Goal: Information Seeking & Learning: Learn about a topic

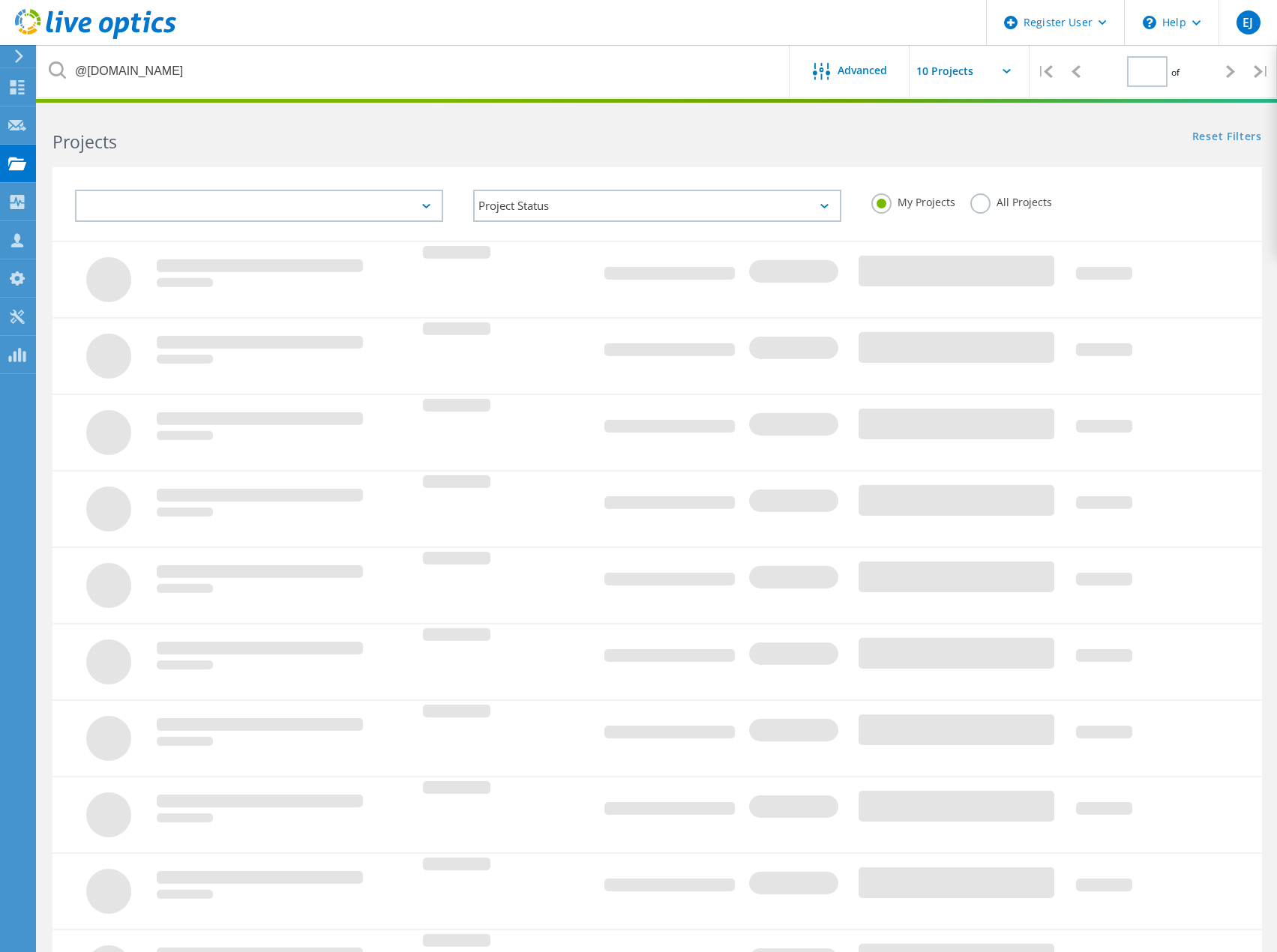
type input "1"
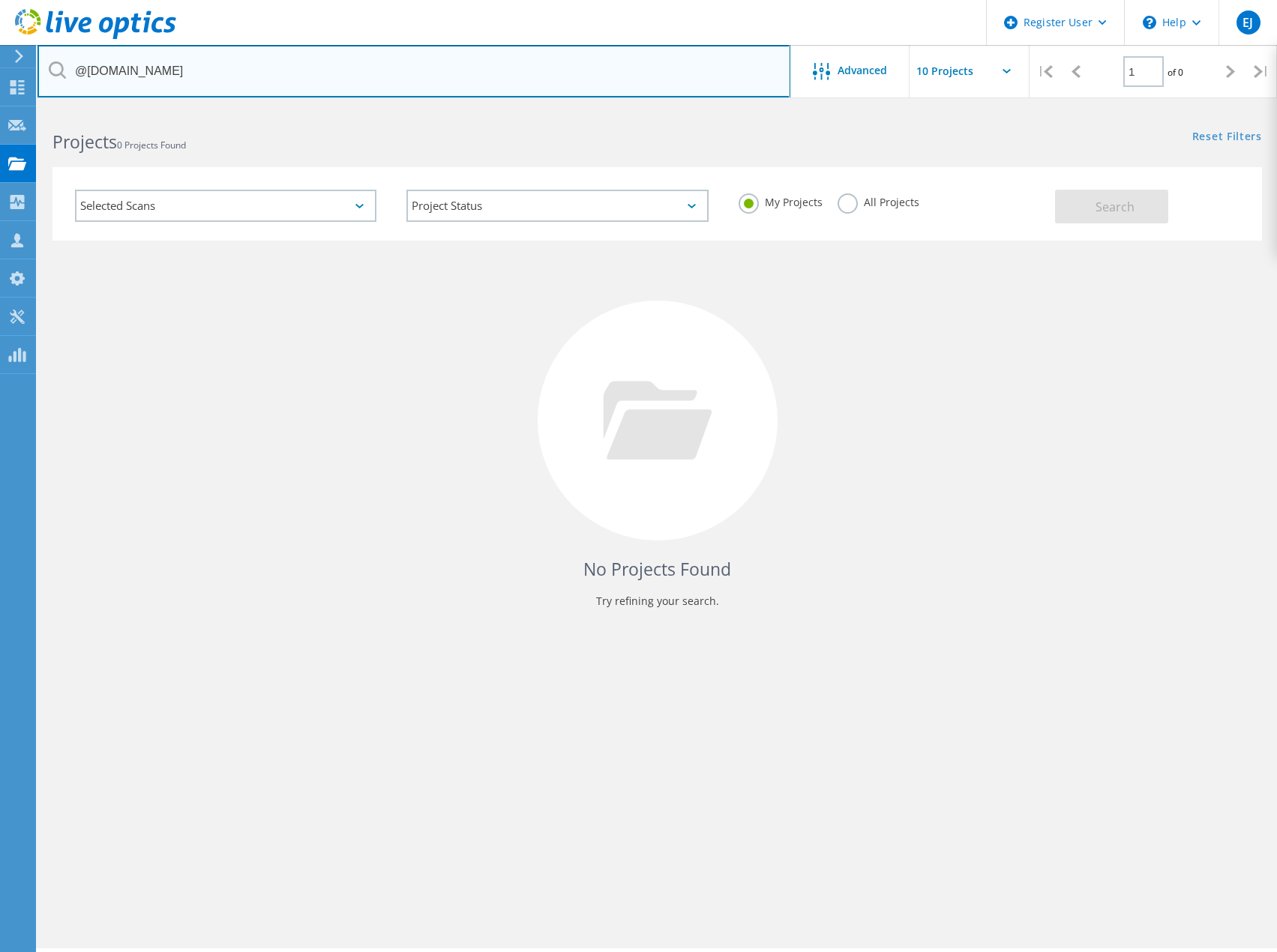
click at [133, 69] on input "@ronco.net" at bounding box center [414, 71] width 753 height 53
paste input "cmhhamilton.com"
type input "@cmhhamilton.com"
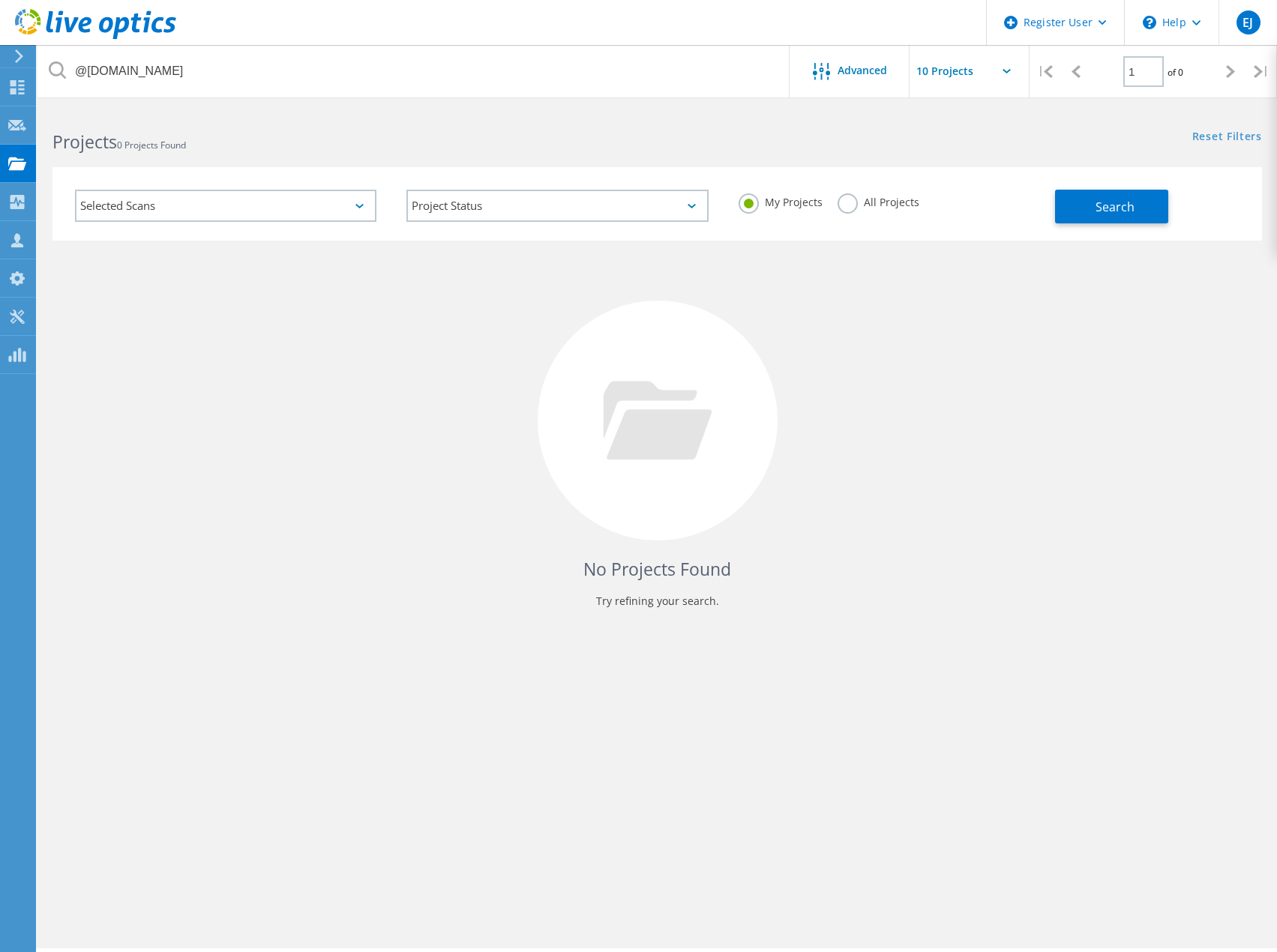
click at [843, 205] on label "All Projects" at bounding box center [879, 200] width 82 height 14
click at [0, 0] on input "All Projects" at bounding box center [0, 0] width 0 height 0
click at [1078, 194] on button "Search" at bounding box center [1111, 206] width 113 height 34
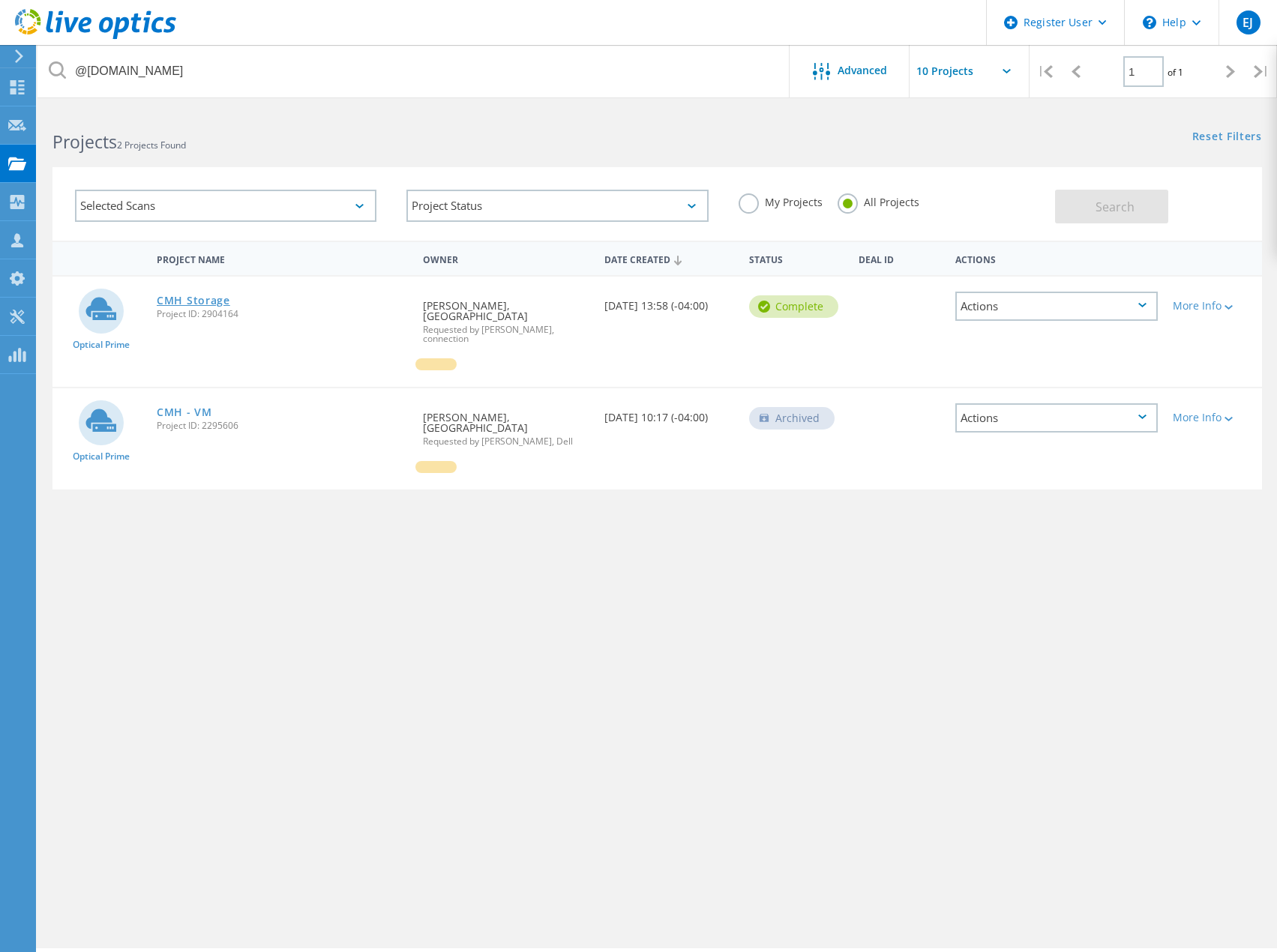
click at [204, 300] on link "CMH Storage" at bounding box center [194, 300] width 74 height 11
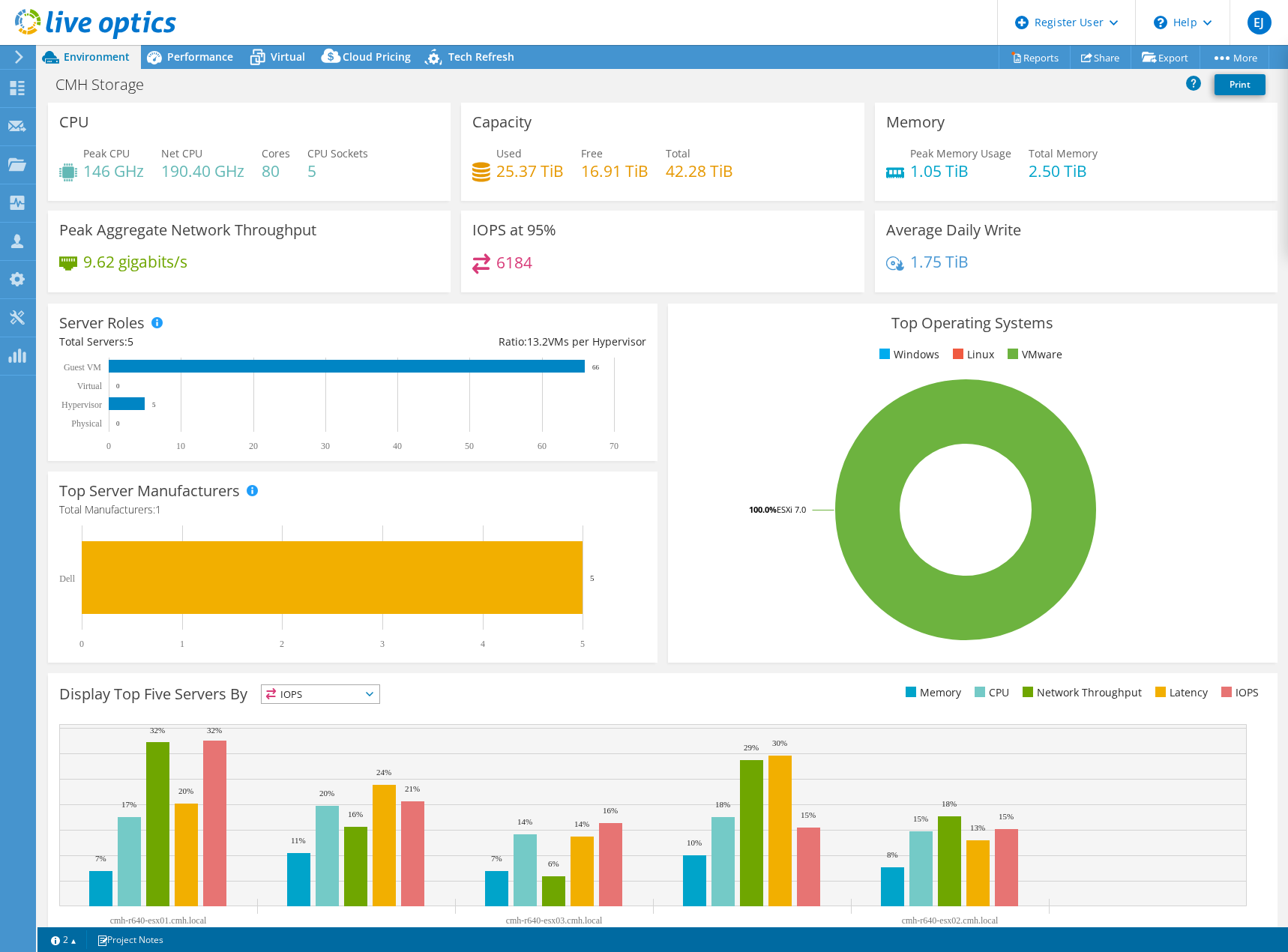
click at [592, 90] on div "CMH Storage Print" at bounding box center [662, 84] width 1250 height 28
click at [216, 61] on span "Performance" at bounding box center [200, 56] width 66 height 14
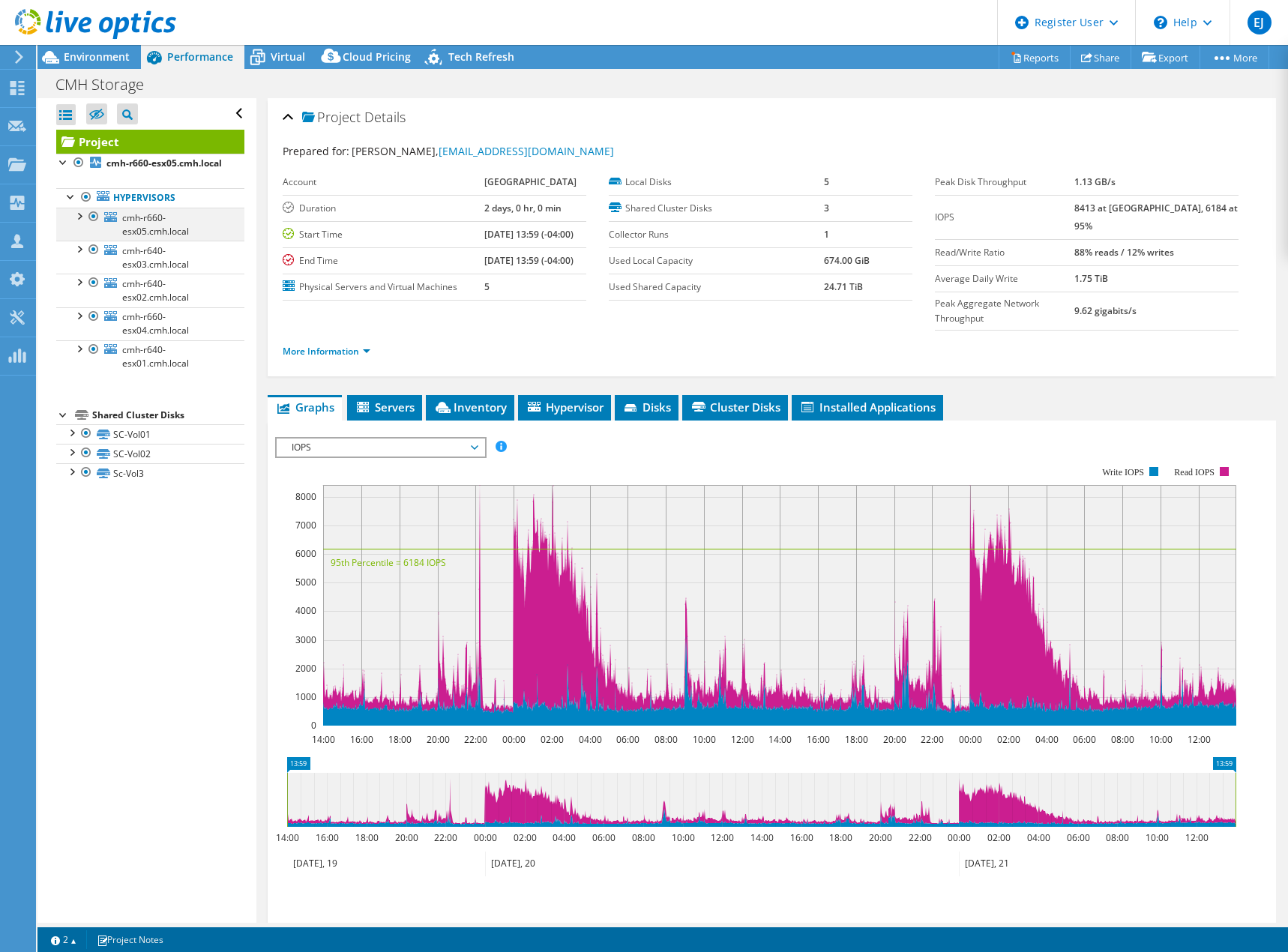
click at [80, 223] on div at bounding box center [79, 215] width 15 height 15
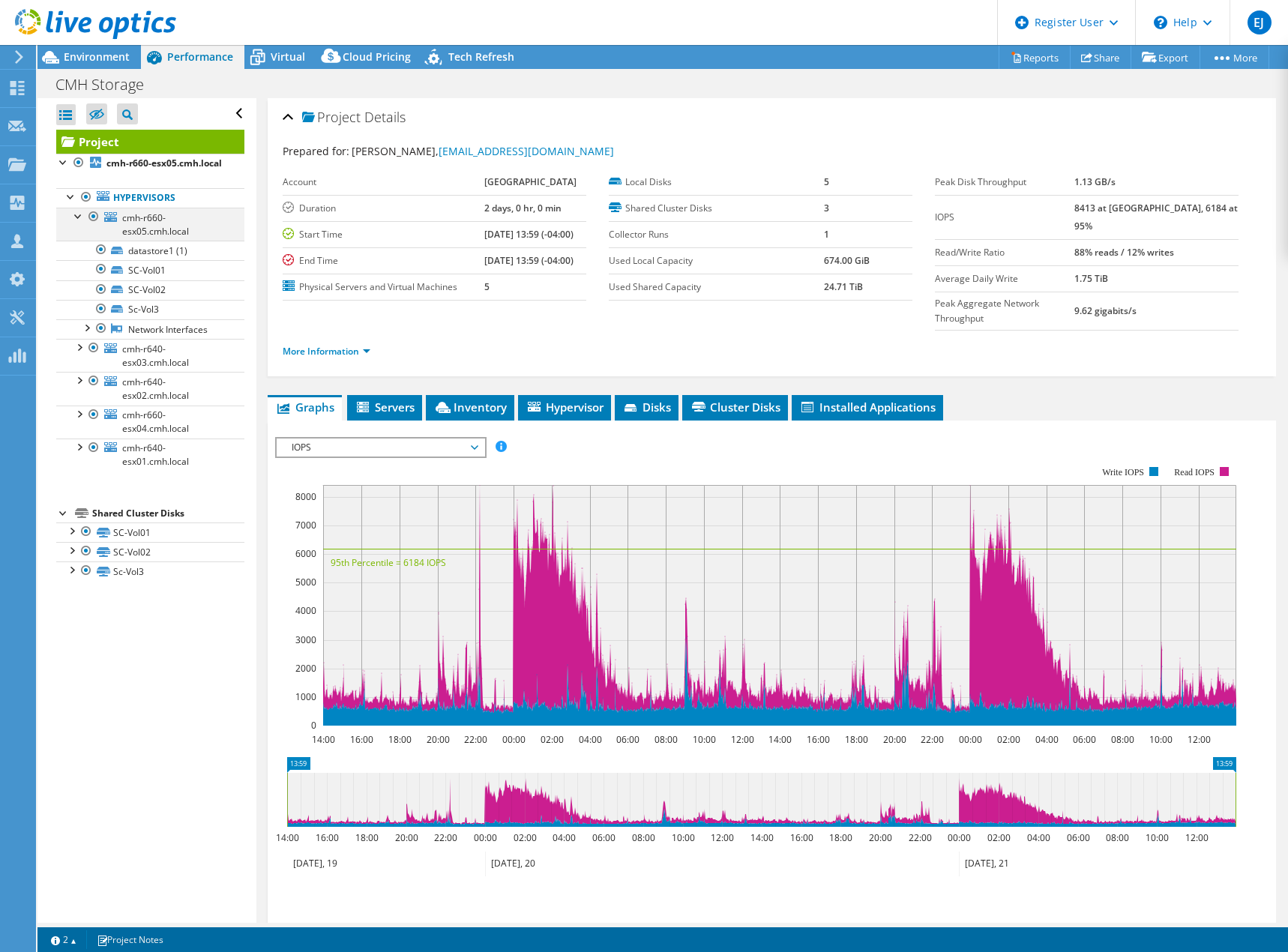
click at [80, 223] on div at bounding box center [79, 215] width 15 height 15
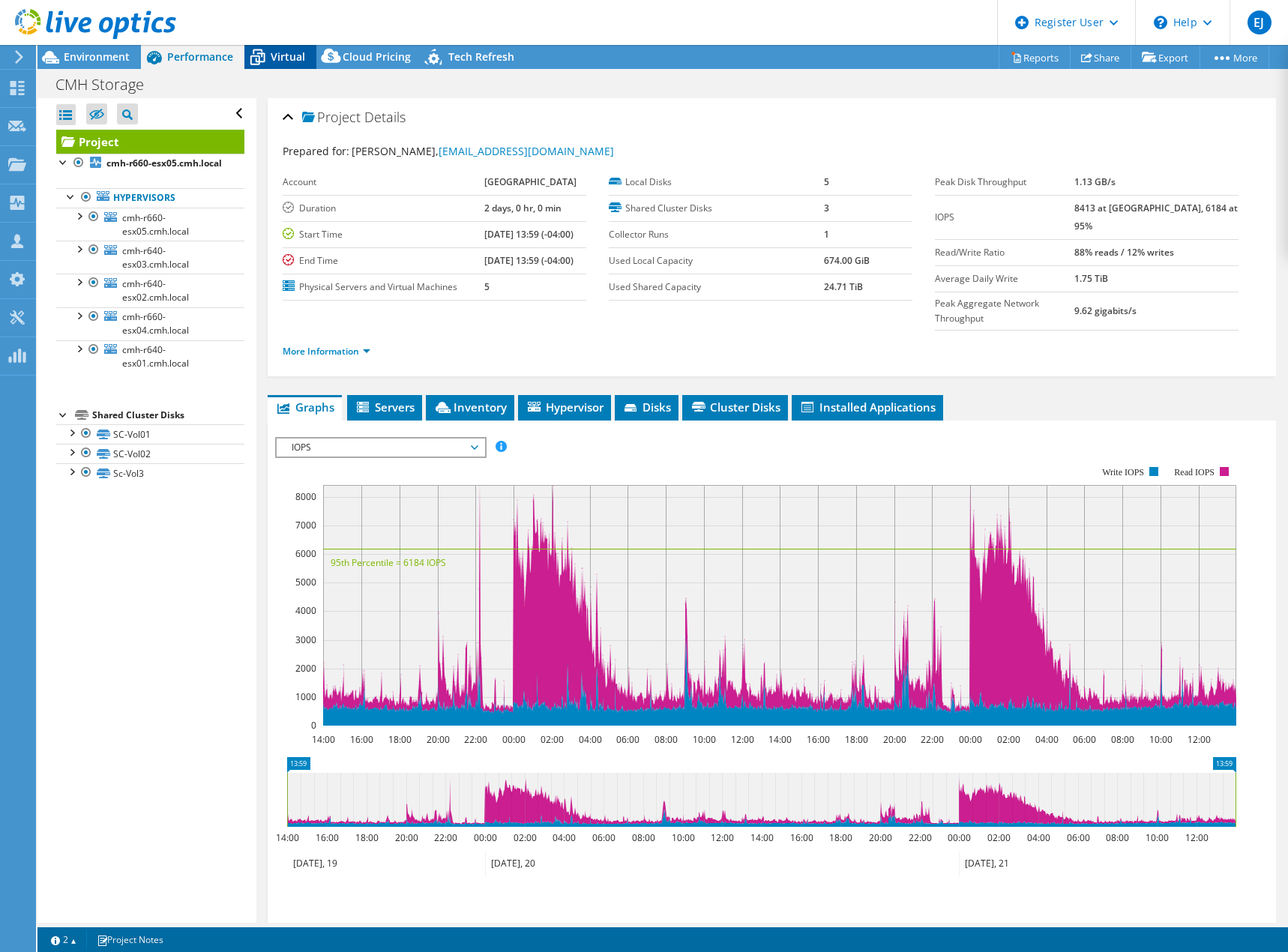
click at [266, 56] on icon at bounding box center [257, 57] width 26 height 26
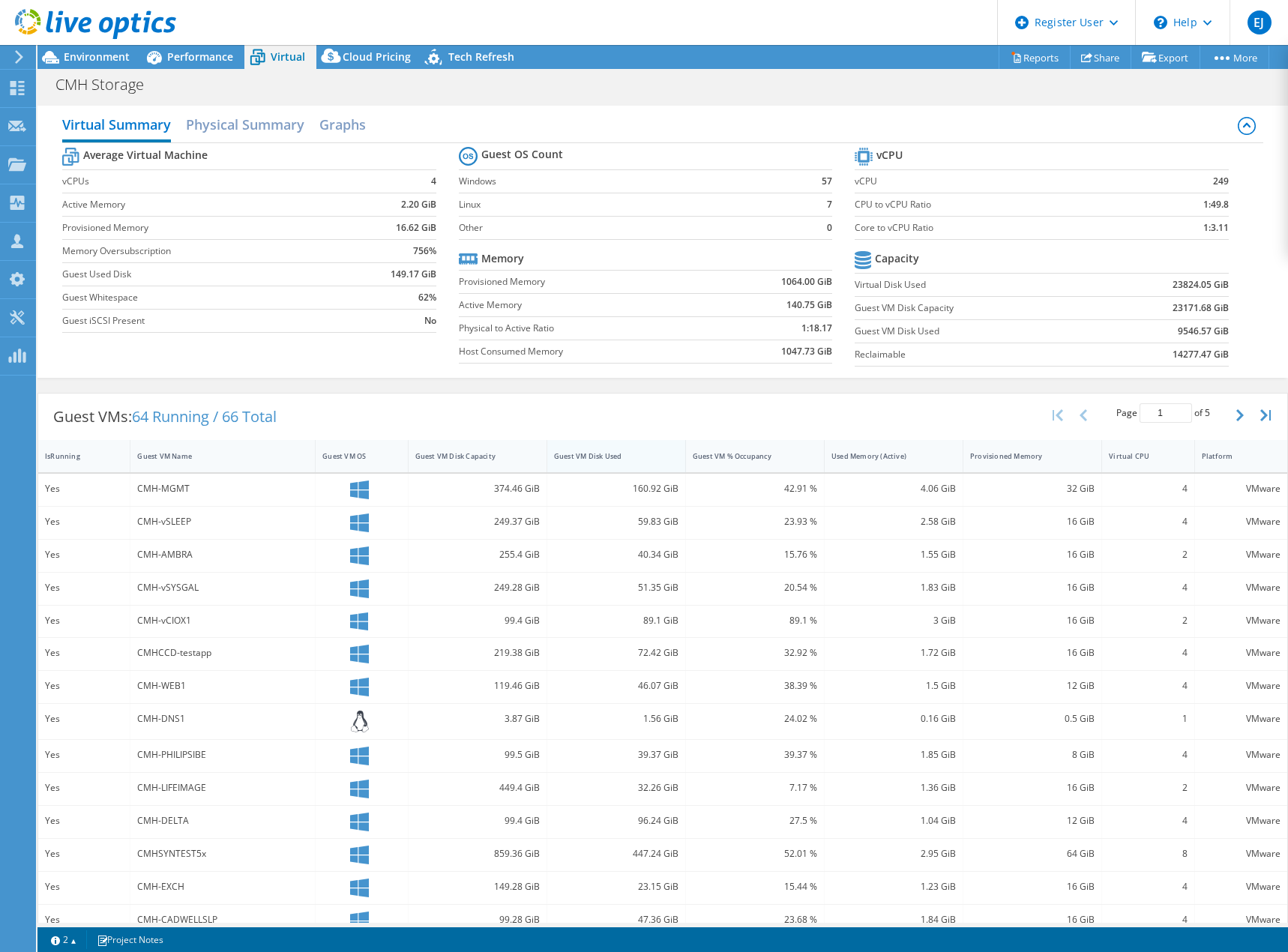
click at [623, 461] on div "Guest VM Disk Used" at bounding box center [607, 456] width 120 height 23
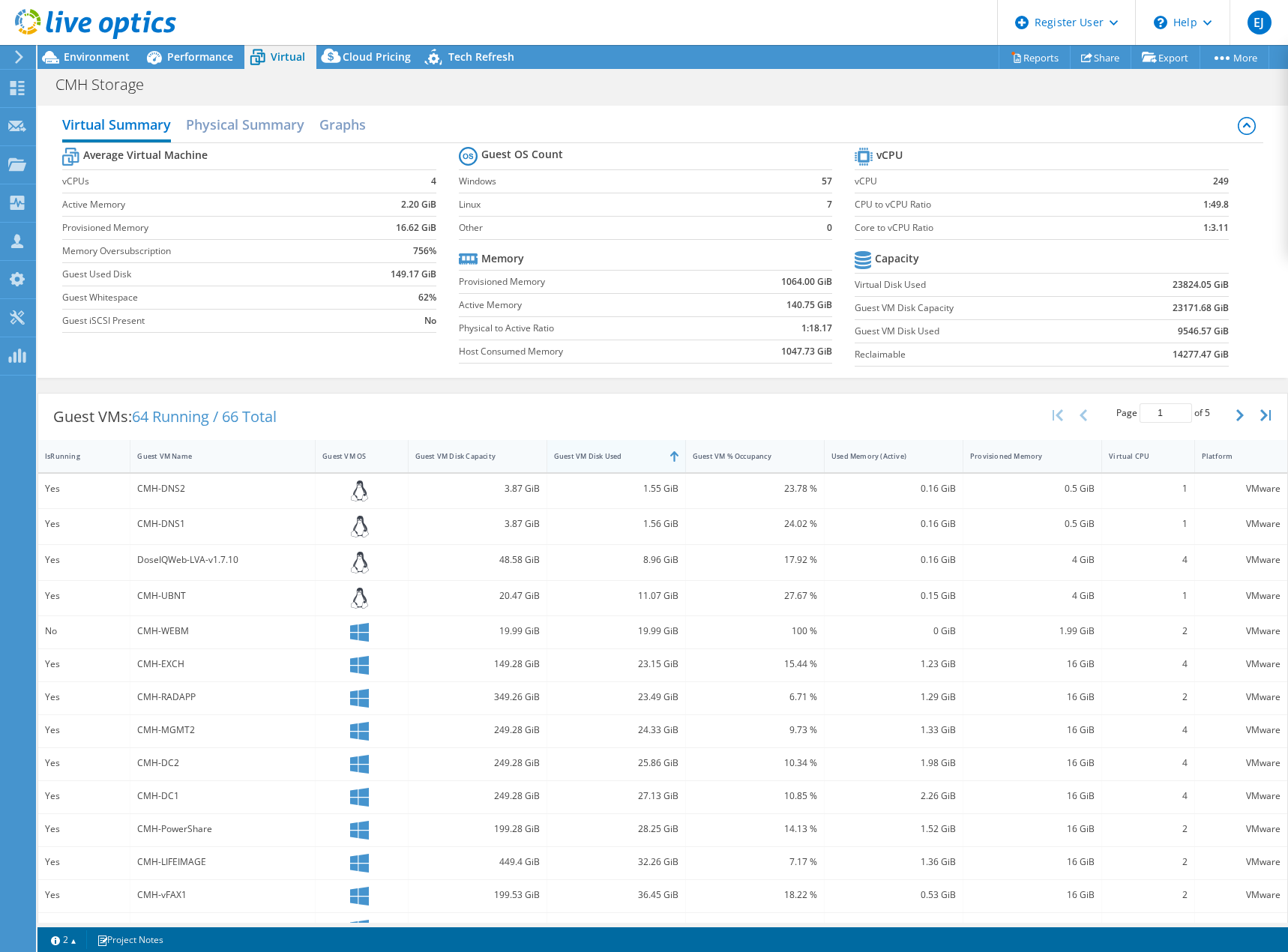
click at [623, 461] on div "Guest VM Disk Used" at bounding box center [607, 456] width 120 height 23
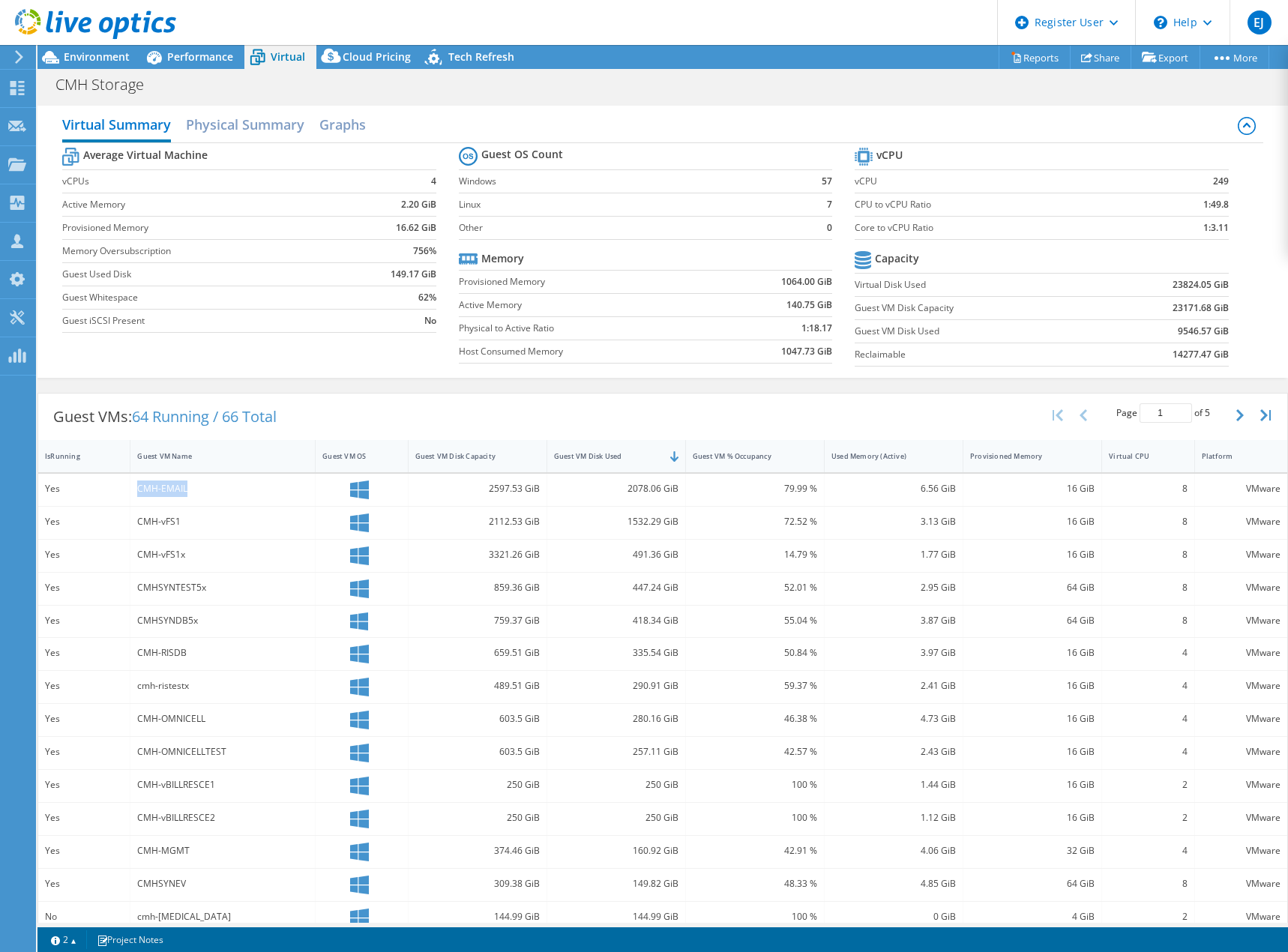
drag, startPoint x: 169, startPoint y: 489, endPoint x: 135, endPoint y: 490, distance: 34.0
click at [135, 490] on div "CMH-EMAIL" at bounding box center [223, 490] width 185 height 32
copy div "CMH-EMAIL"
drag, startPoint x: 133, startPoint y: 522, endPoint x: 184, endPoint y: 525, distance: 51.1
click at [184, 525] on div "CMH-vFS1" at bounding box center [223, 522] width 185 height 32
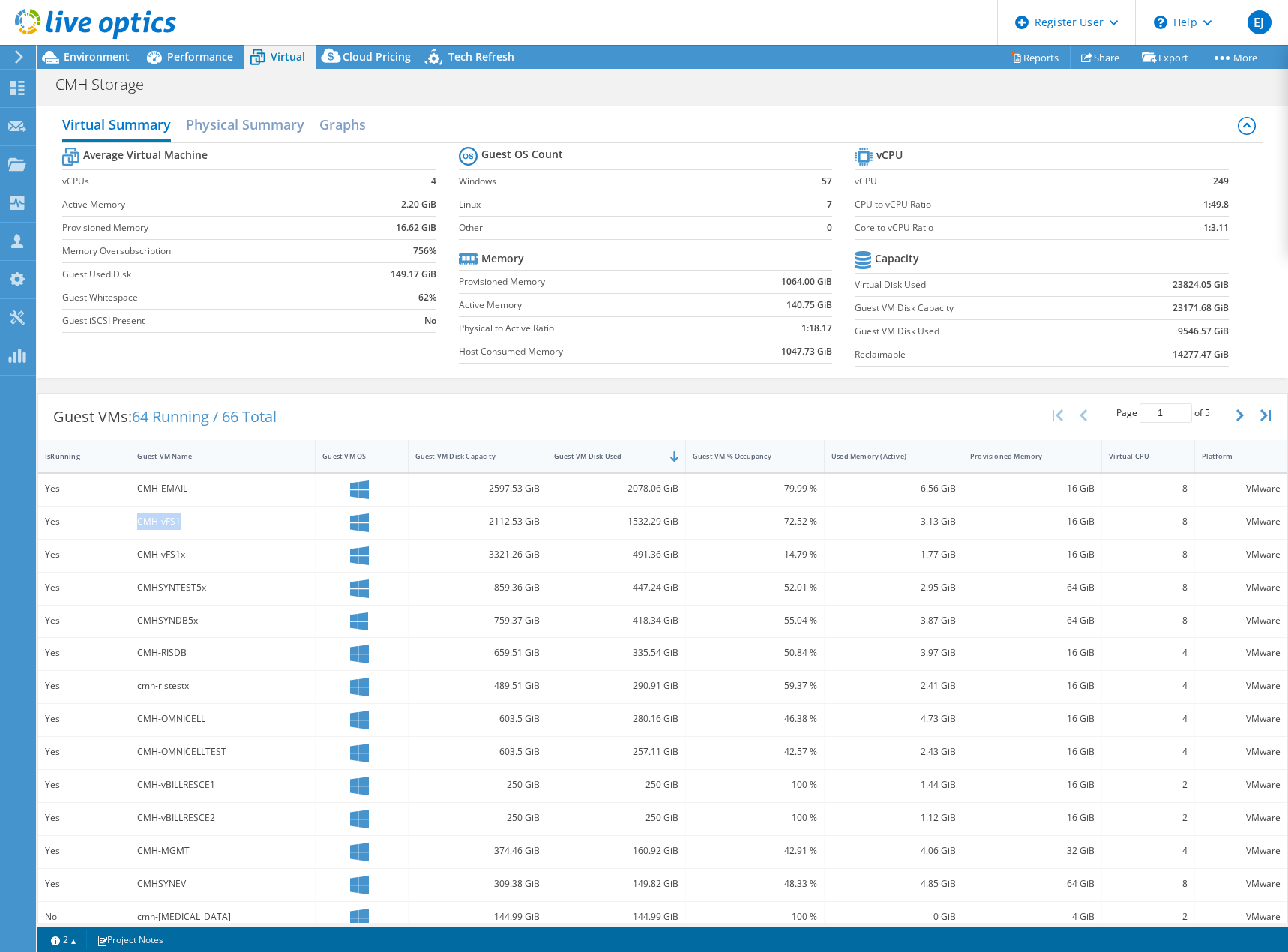
copy div "CMH-vFS1"
drag, startPoint x: 136, startPoint y: 554, endPoint x: 184, endPoint y: 556, distance: 48.0
click at [184, 556] on div "CMH-vFS1x" at bounding box center [222, 555] width 171 height 17
copy div "CMH-vFS1x"
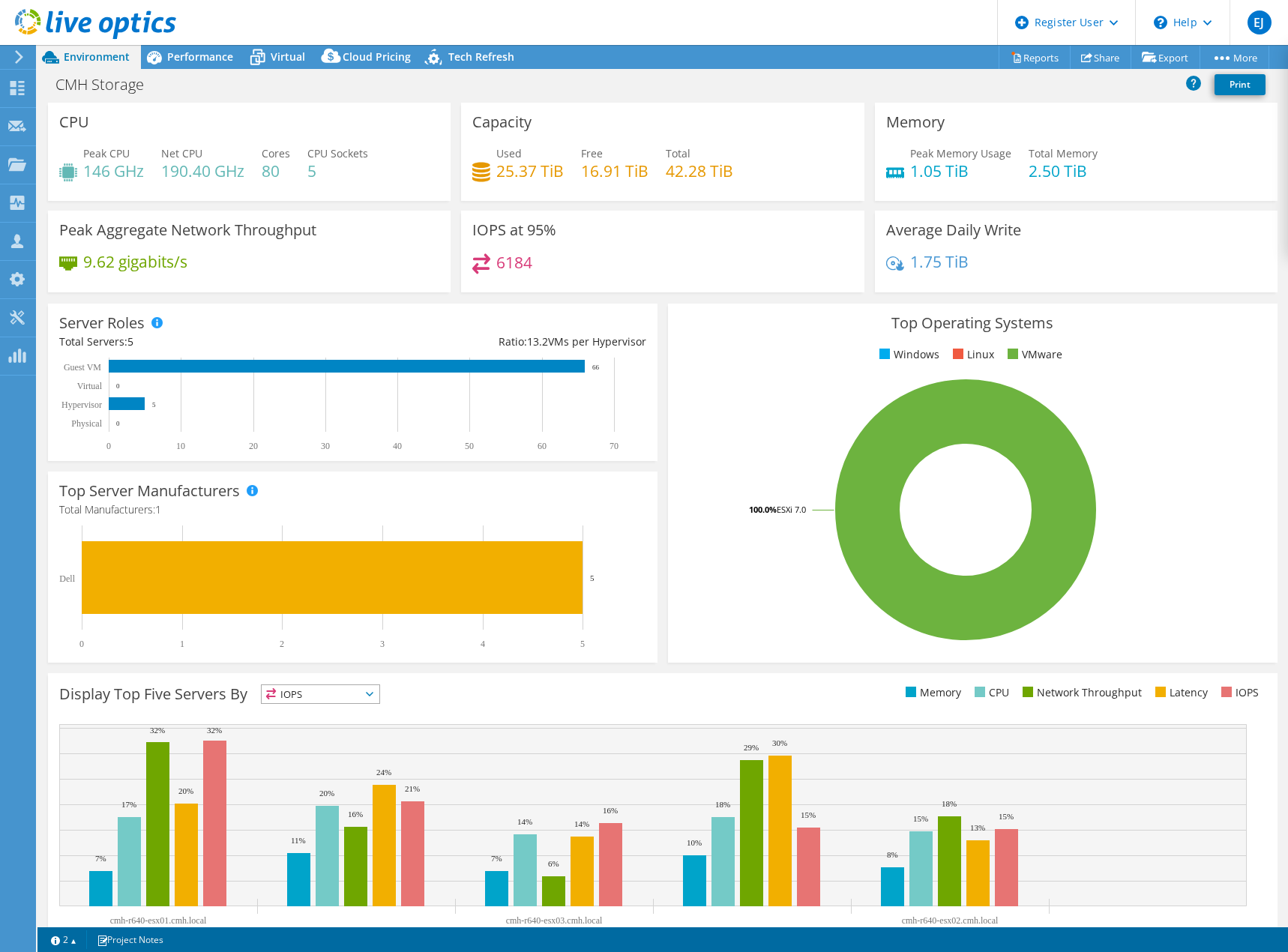
select select "USD"
